Goal: Task Accomplishment & Management: Manage account settings

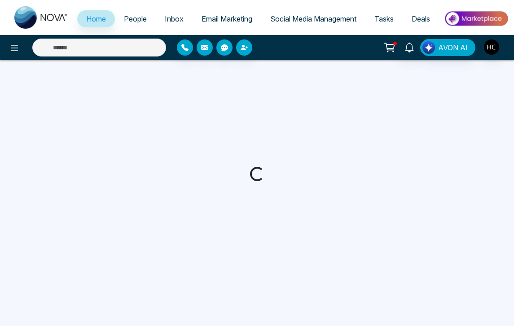
select select "*"
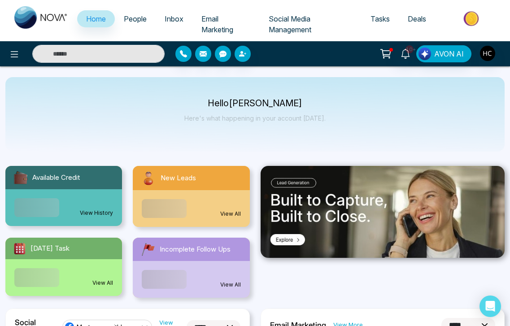
click at [136, 23] on link "People" at bounding box center [135, 18] width 41 height 17
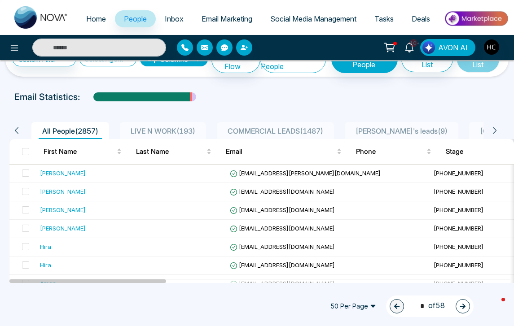
scroll to position [28, 0]
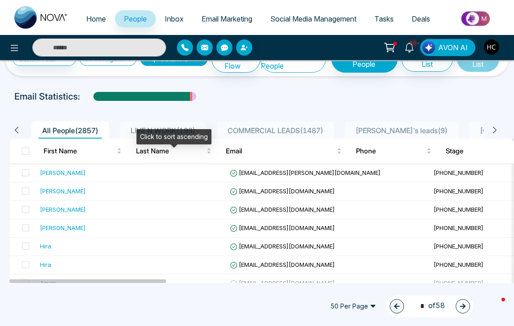
click at [180, 140] on div "Click to sort ascending" at bounding box center [173, 136] width 75 height 15
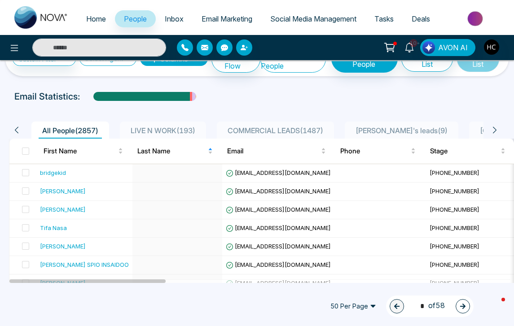
click at [139, 135] on span "LIVE N WORK ( 193 )" at bounding box center [163, 130] width 72 height 9
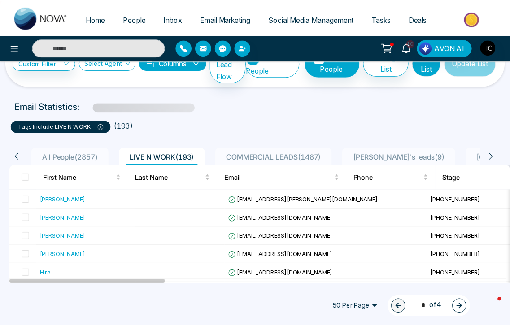
scroll to position [35, 0]
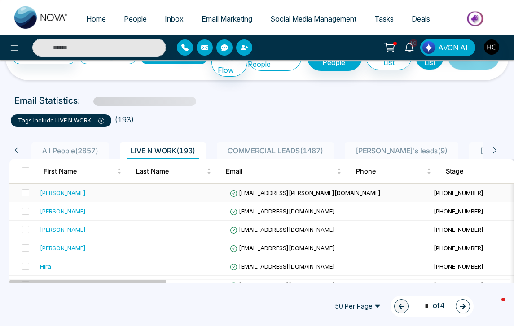
click at [169, 200] on td at bounding box center [181, 193] width 90 height 18
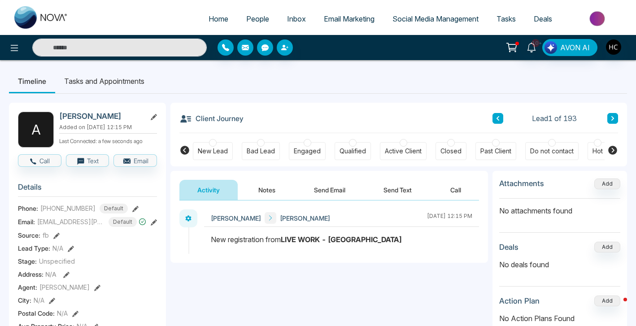
click at [262, 188] on button "Notes" at bounding box center [266, 190] width 53 height 20
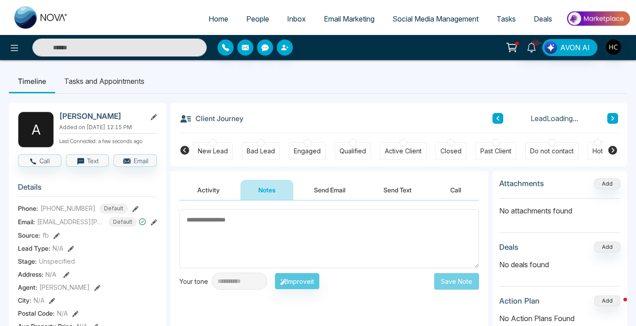
click at [274, 238] on textarea at bounding box center [329, 239] width 300 height 59
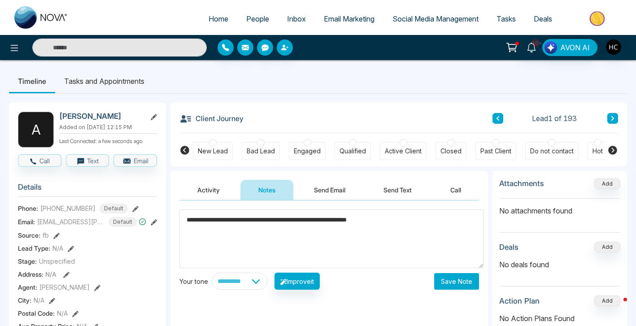
type textarea "**********"
click at [443, 273] on button "Save Note" at bounding box center [456, 281] width 45 height 17
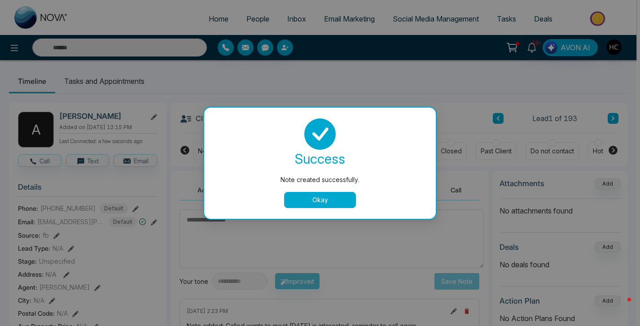
click at [341, 203] on button "Okay" at bounding box center [320, 200] width 72 height 16
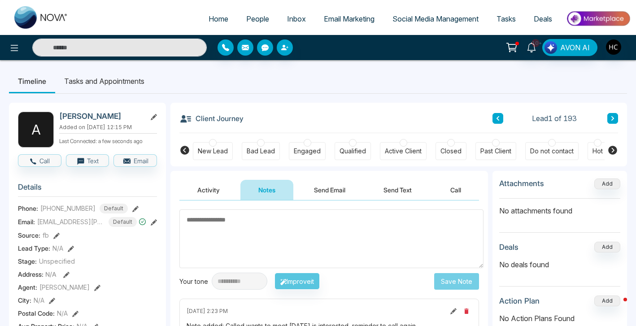
click at [513, 116] on button at bounding box center [612, 118] width 11 height 11
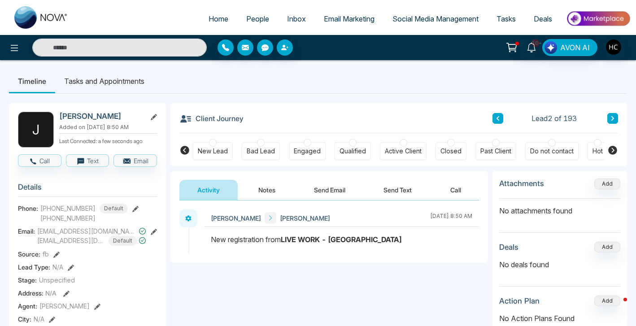
click at [261, 195] on button "Notes" at bounding box center [266, 190] width 53 height 20
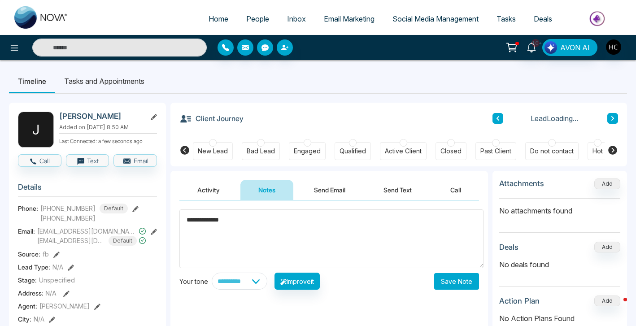
type textarea "**********"
click at [513, 117] on div "Lead Loading..." at bounding box center [556, 118] width 126 height 11
click at [513, 115] on button at bounding box center [612, 118] width 11 height 11
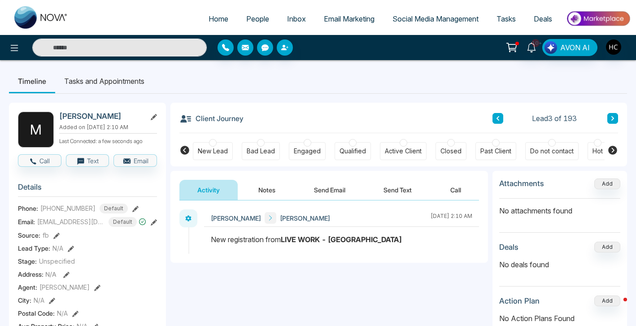
click at [270, 185] on button "Notes" at bounding box center [266, 190] width 53 height 20
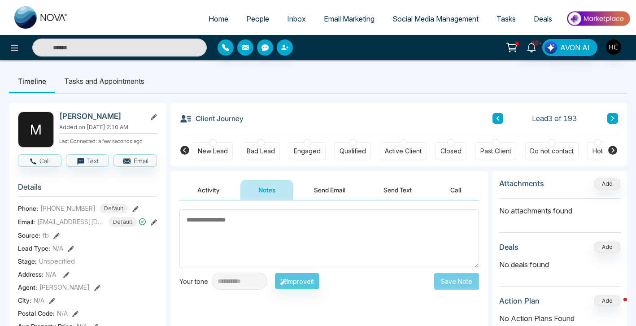
click at [197, 197] on button "Activity" at bounding box center [208, 190] width 58 height 20
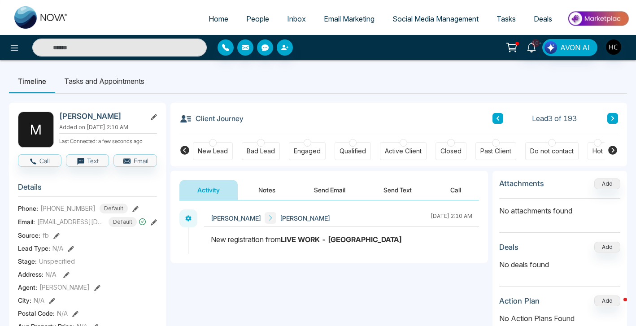
click at [244, 190] on button "Notes" at bounding box center [266, 190] width 53 height 20
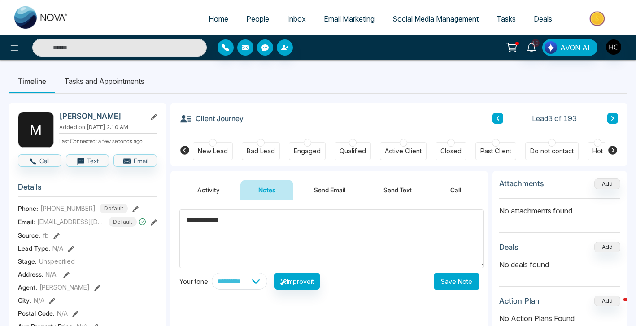
type textarea "**********"
click at [456, 274] on button "Save Note" at bounding box center [456, 281] width 45 height 17
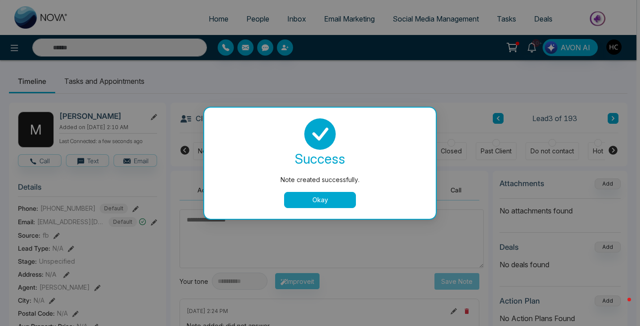
click at [513, 118] on div "Note created successfully. success Note created successfully. Okay" at bounding box center [320, 163] width 640 height 326
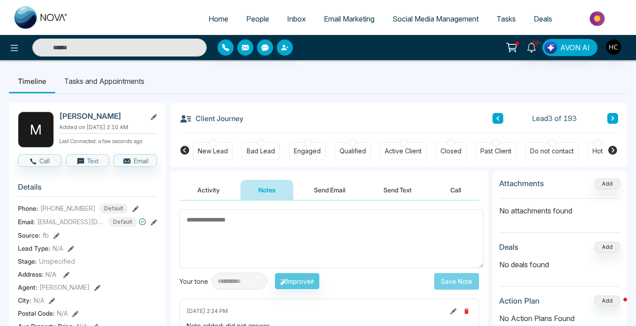
click at [513, 118] on button at bounding box center [612, 118] width 11 height 11
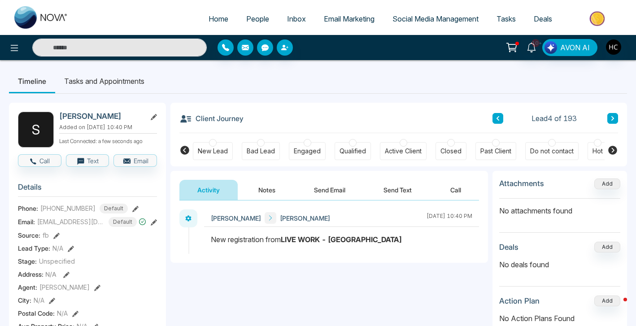
click at [275, 190] on button "Notes" at bounding box center [266, 190] width 53 height 20
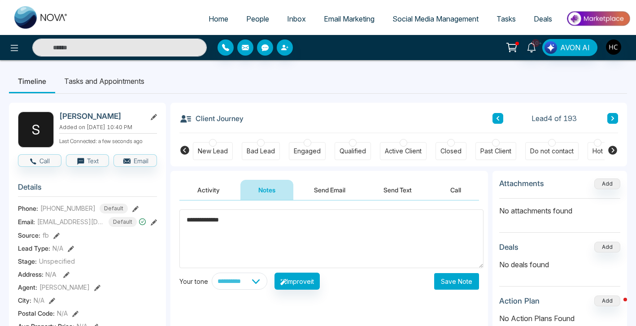
type textarea "**********"
click at [464, 281] on button "Save Note" at bounding box center [456, 281] width 45 height 17
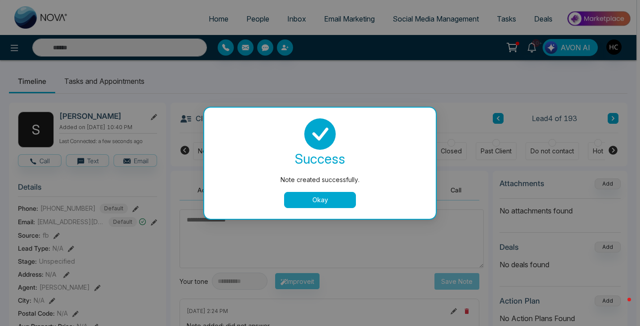
click at [342, 195] on button "Okay" at bounding box center [320, 200] width 72 height 16
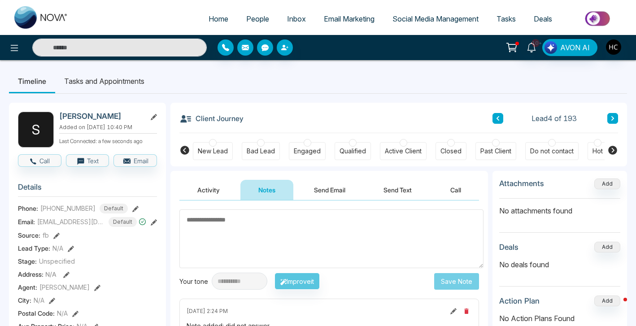
click at [513, 120] on button at bounding box center [612, 118] width 11 height 11
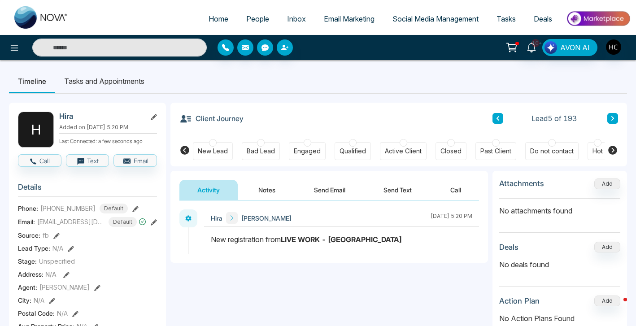
click at [513, 122] on button at bounding box center [612, 118] width 11 height 11
click at [513, 120] on icon at bounding box center [613, 118] width 3 height 4
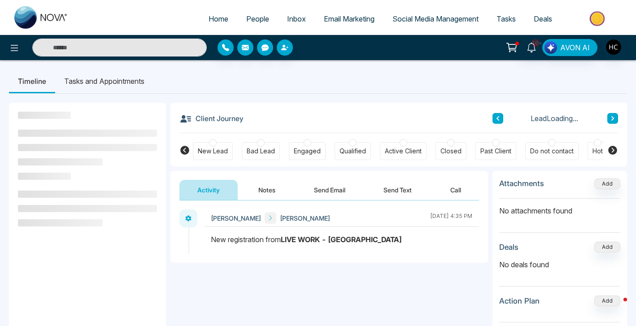
click at [513, 117] on icon at bounding box center [613, 118] width 3 height 4
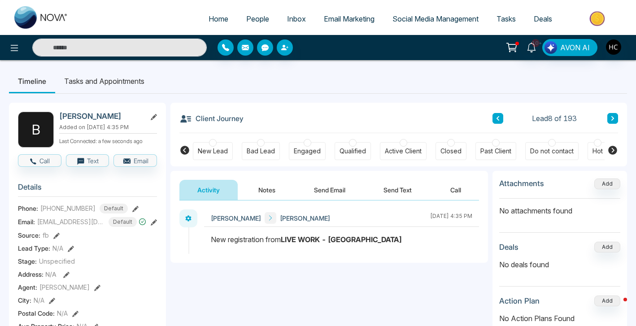
click at [513, 118] on icon at bounding box center [613, 118] width 4 height 5
click at [513, 123] on button at bounding box center [612, 118] width 11 height 11
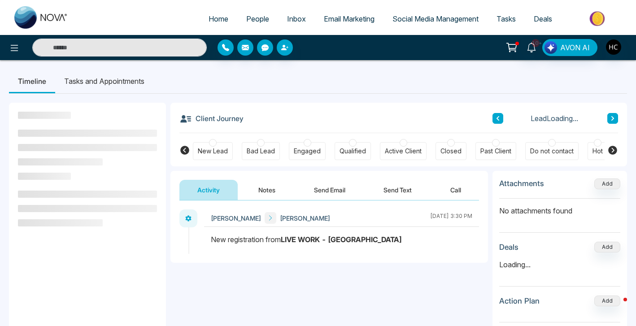
click at [513, 116] on icon at bounding box center [613, 118] width 4 height 5
